Goal: Information Seeking & Learning: Find specific fact

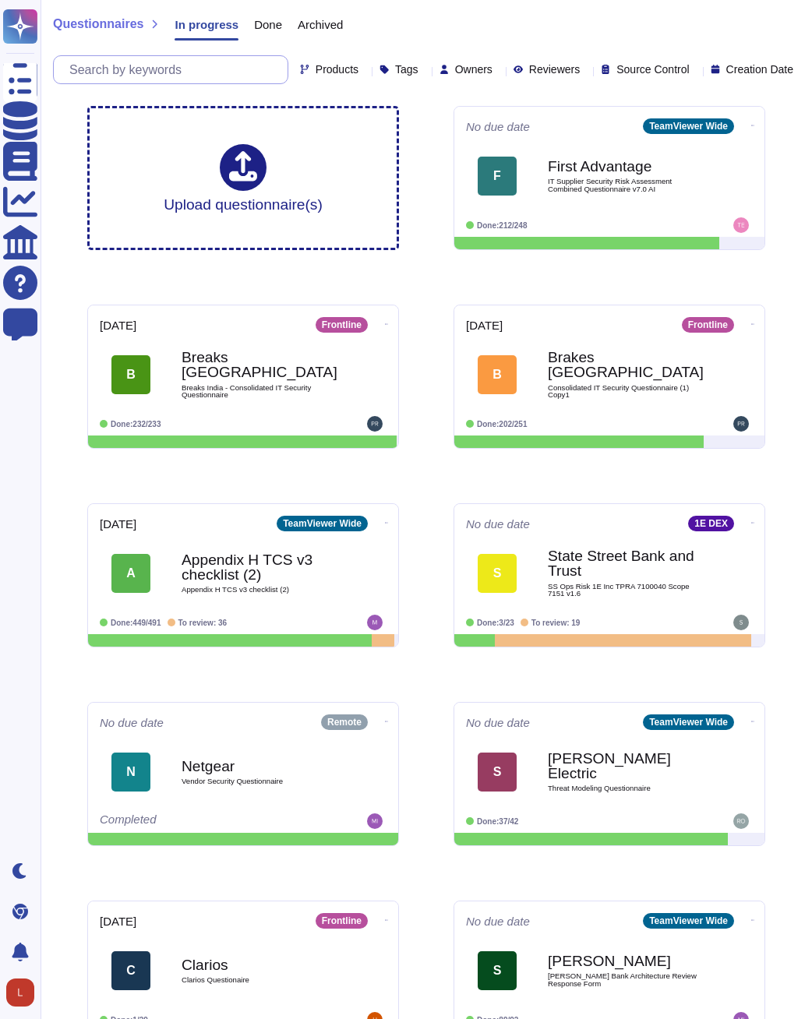
click at [149, 68] on input "text" at bounding box center [175, 69] width 226 height 27
click at [189, 69] on input "text" at bounding box center [175, 69] width 226 height 27
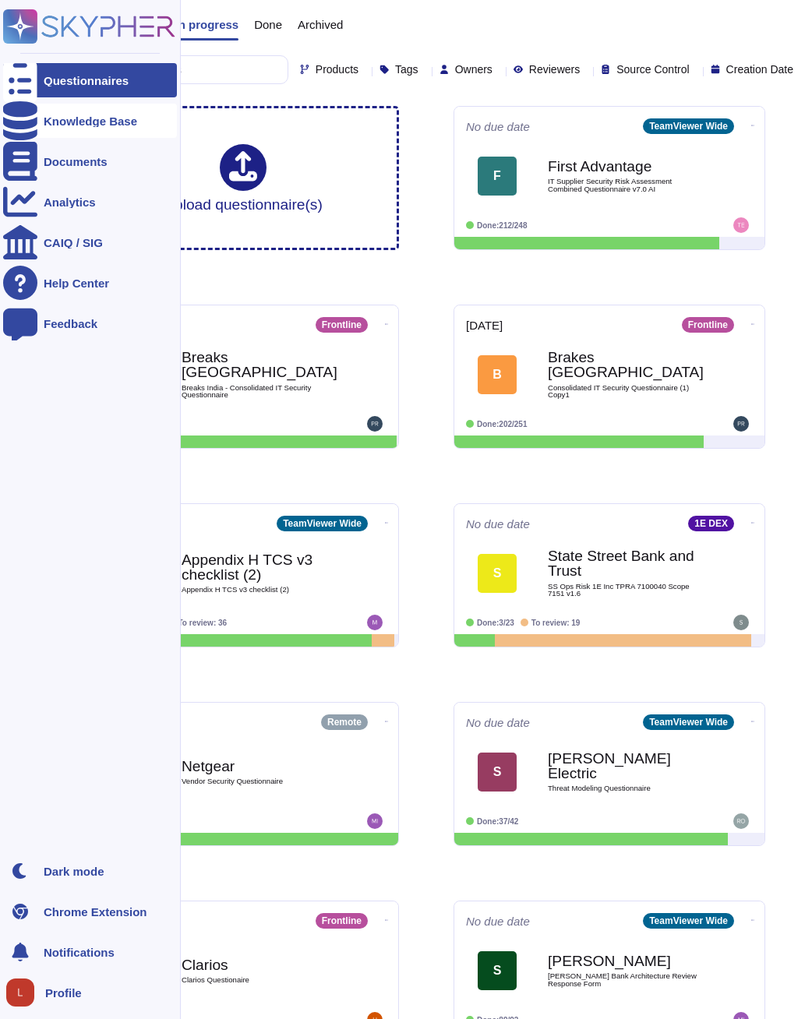
click at [65, 117] on div "Knowledge Base" at bounding box center [91, 121] width 94 height 12
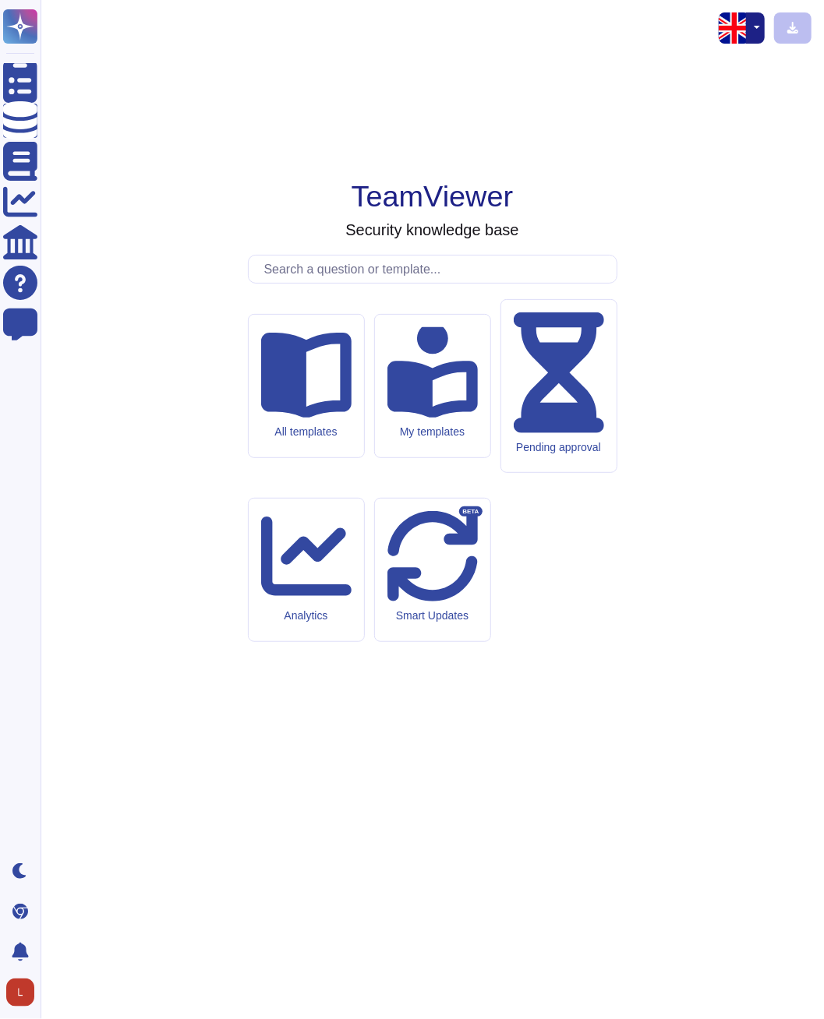
click at [324, 283] on input "text" at bounding box center [436, 269] width 360 height 27
click at [309, 283] on input "text" at bounding box center [436, 269] width 360 height 27
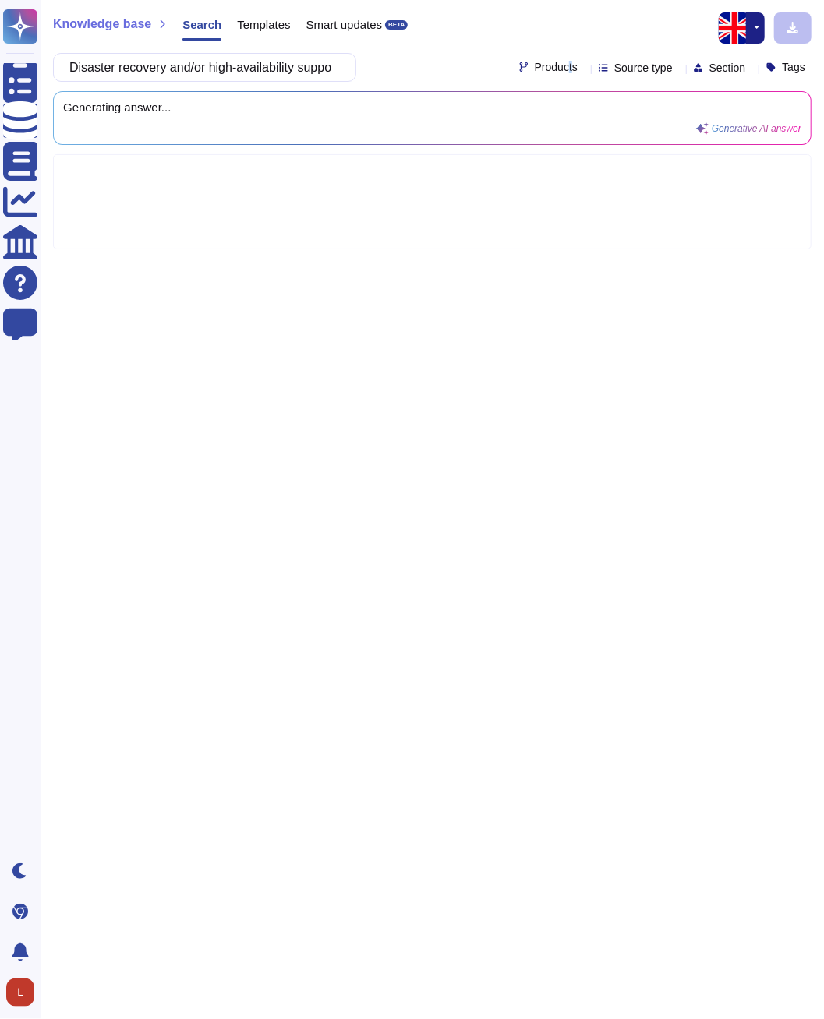
click at [537, 69] on span "Products" at bounding box center [556, 67] width 43 height 11
click at [503, 178] on div at bounding box center [504, 181] width 12 height 12
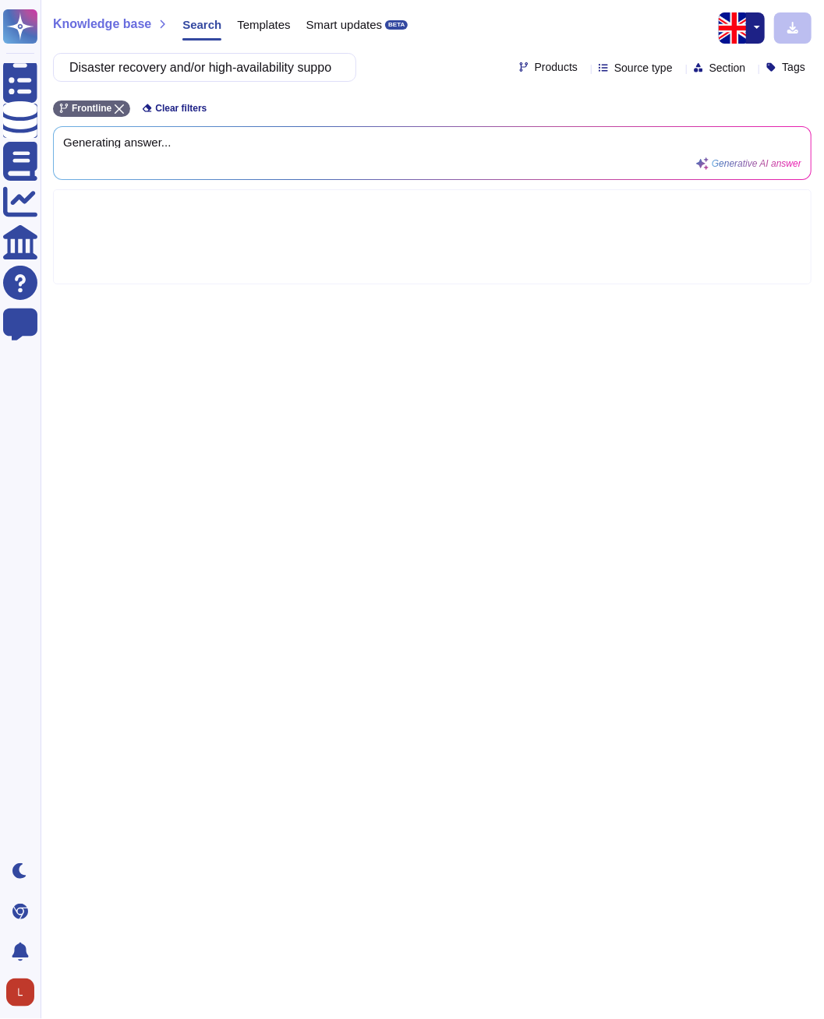
click at [166, 228] on div at bounding box center [432, 236] width 758 height 95
click at [122, 109] on icon at bounding box center [119, 108] width 9 height 9
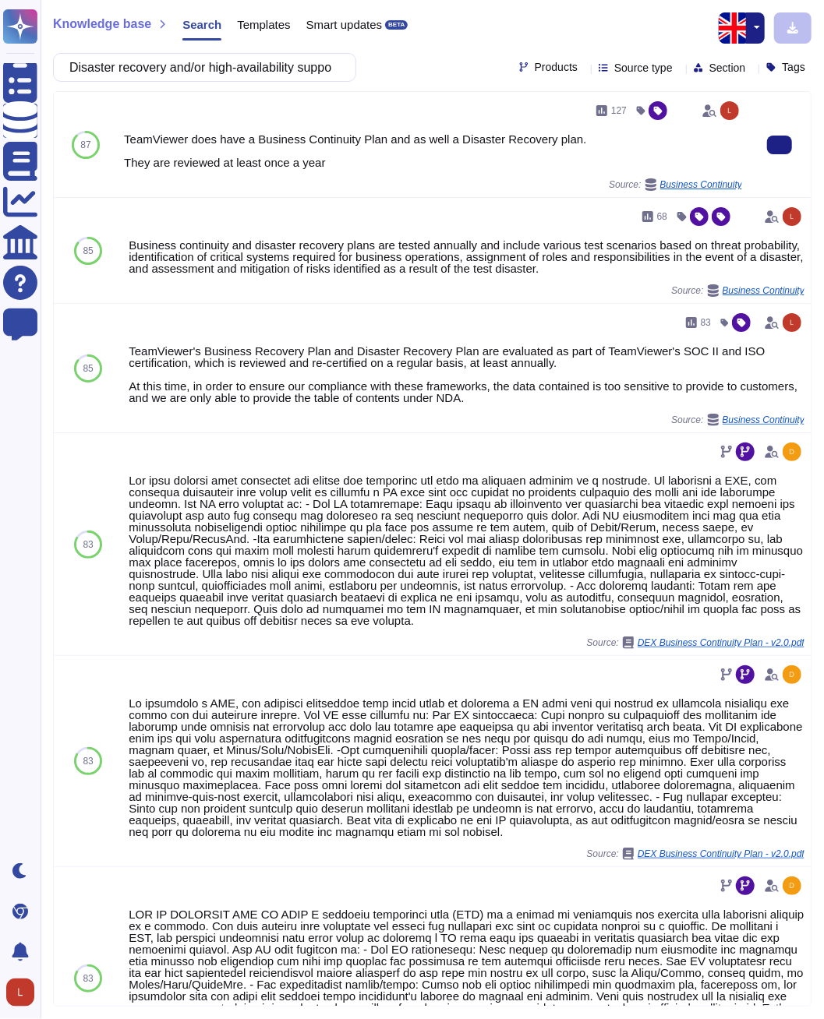
click at [472, 140] on div "TeamViewer does have a Business Continuity Plan and as well a Disaster Recovery…" at bounding box center [433, 150] width 618 height 35
click at [779, 145] on icon at bounding box center [779, 145] width 0 height 0
